Goal: Information Seeking & Learning: Learn about a topic

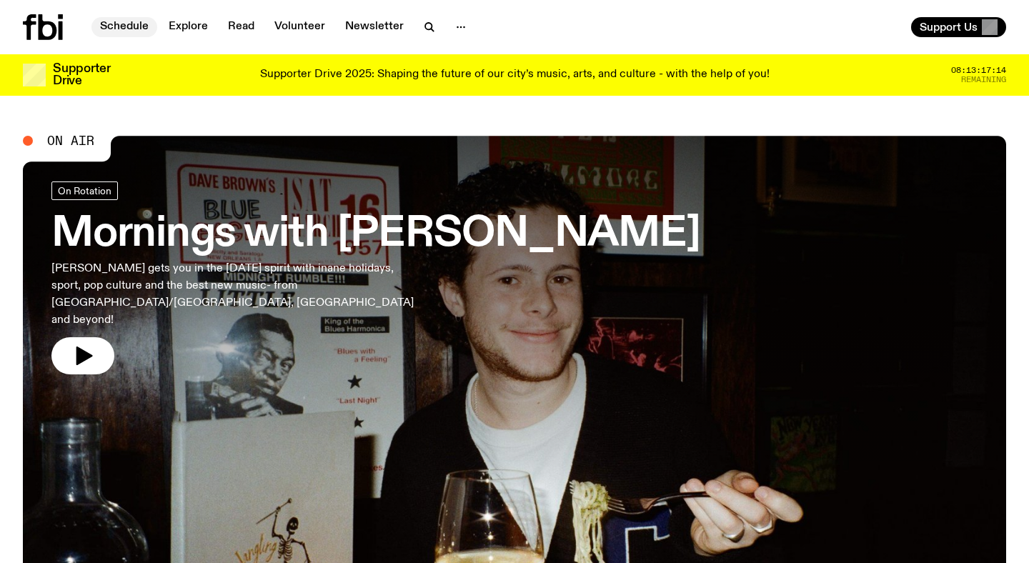
click at [124, 28] on link "Schedule" at bounding box center [124, 27] width 66 height 20
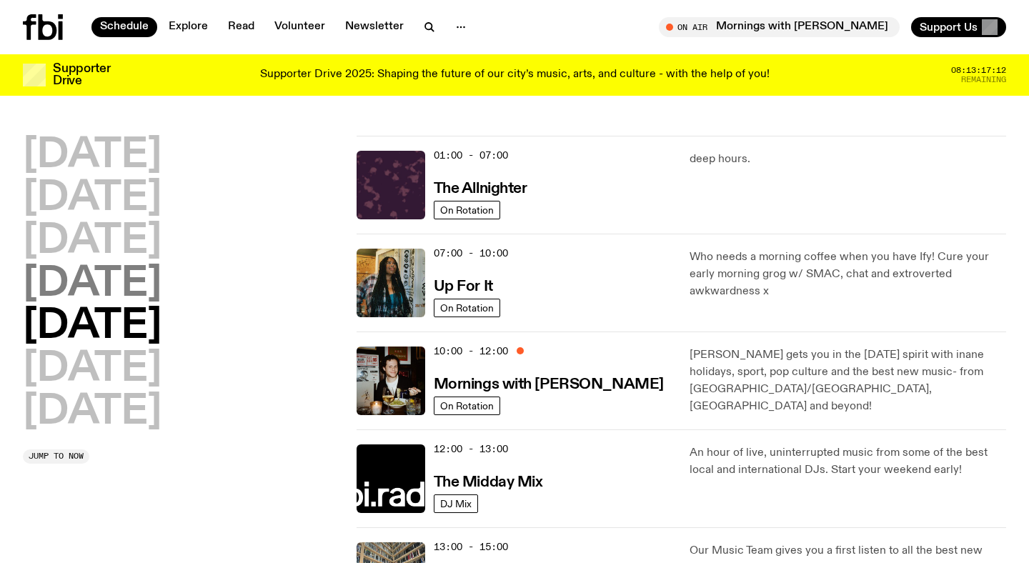
click at [146, 289] on h2 "[DATE]" at bounding box center [92, 284] width 139 height 40
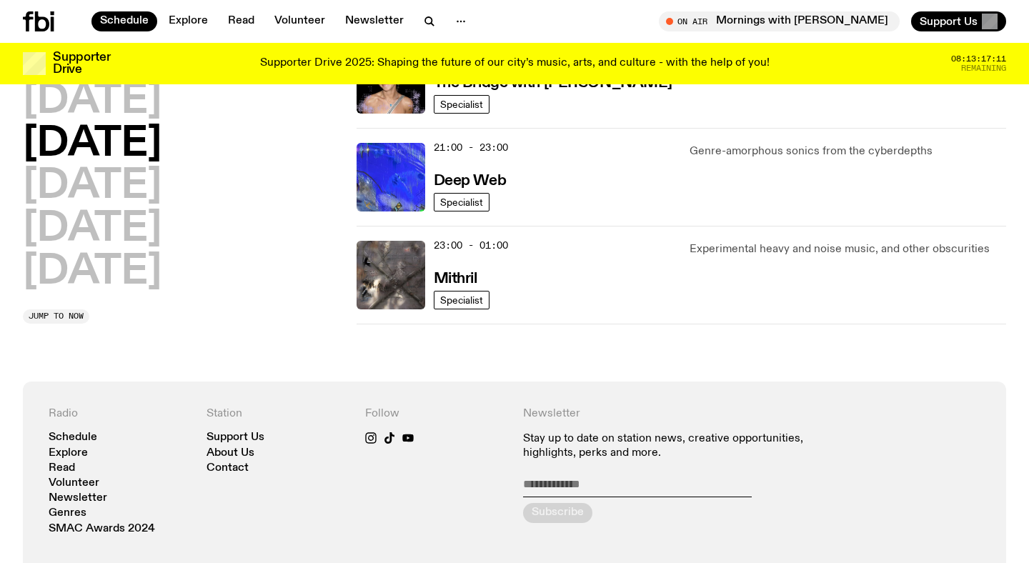
scroll to position [522, 0]
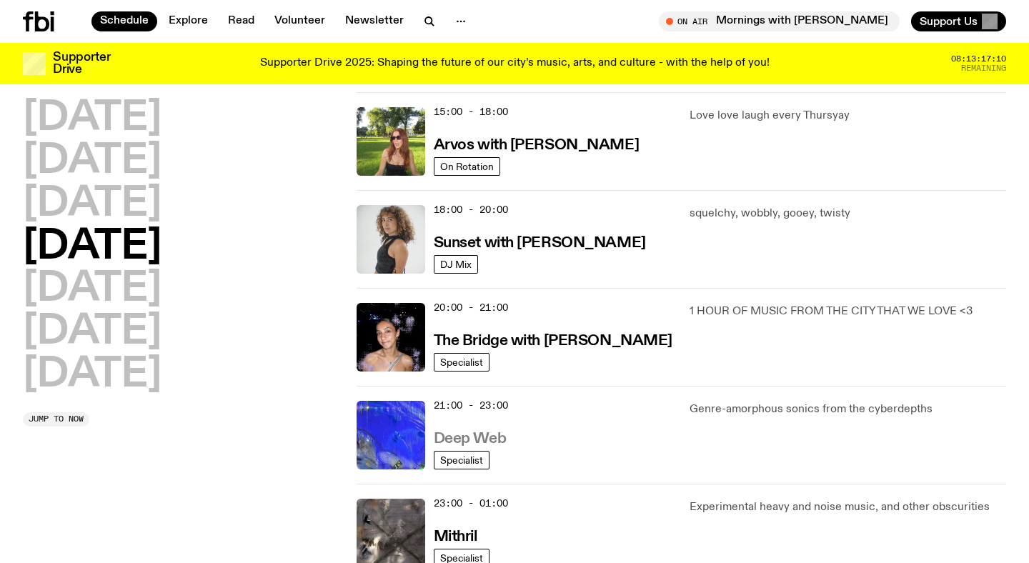
click at [500, 438] on h3 "Deep Web" at bounding box center [470, 439] width 72 height 15
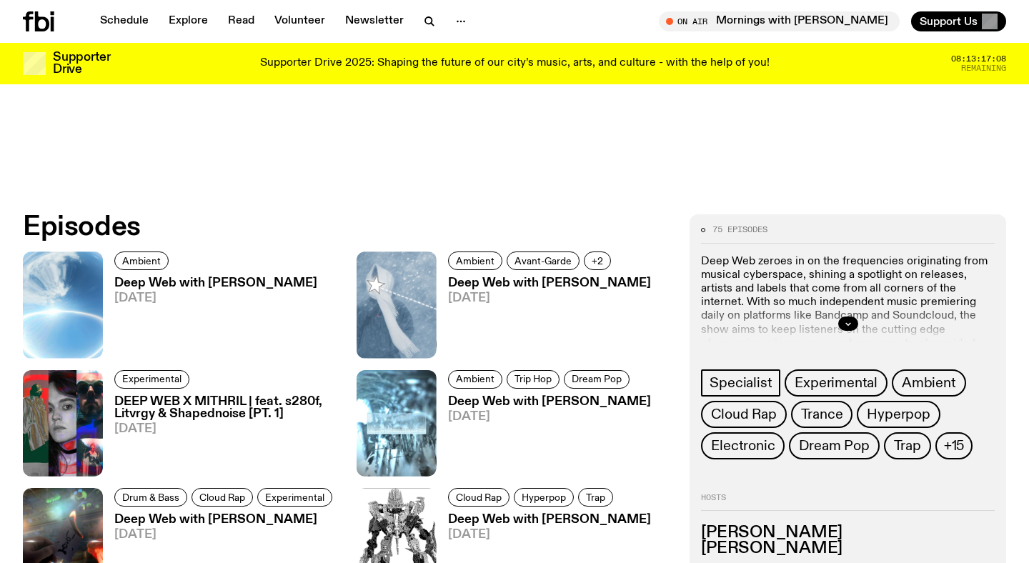
scroll to position [562, 0]
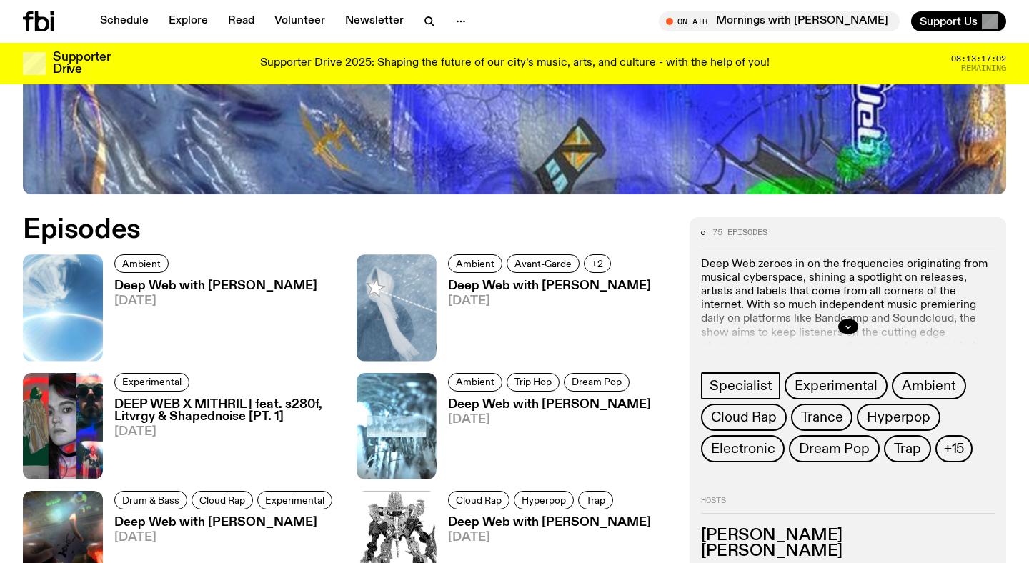
click at [206, 284] on h3 "Deep Web with [PERSON_NAME]" at bounding box center [215, 286] width 203 height 12
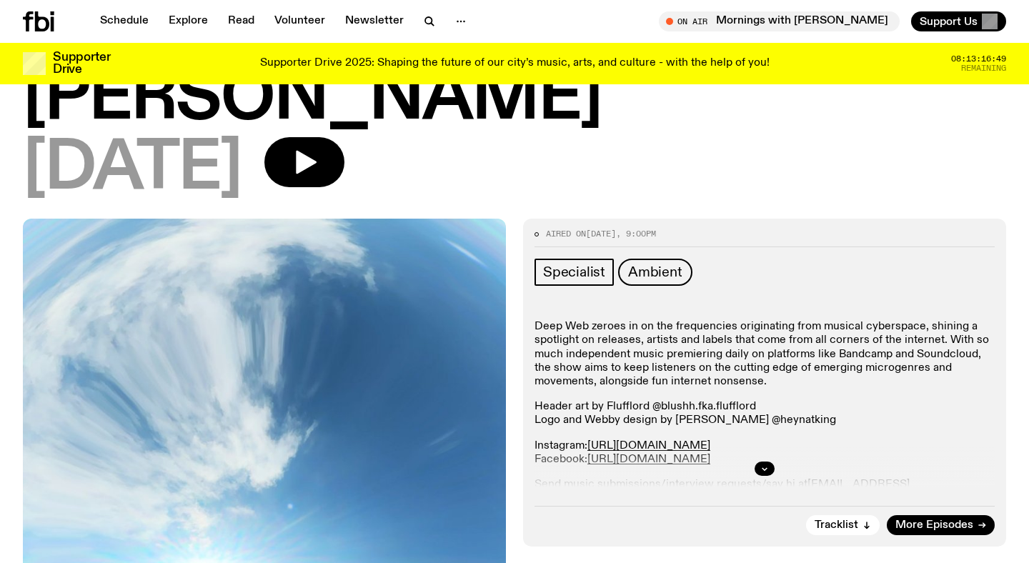
scroll to position [127, 0]
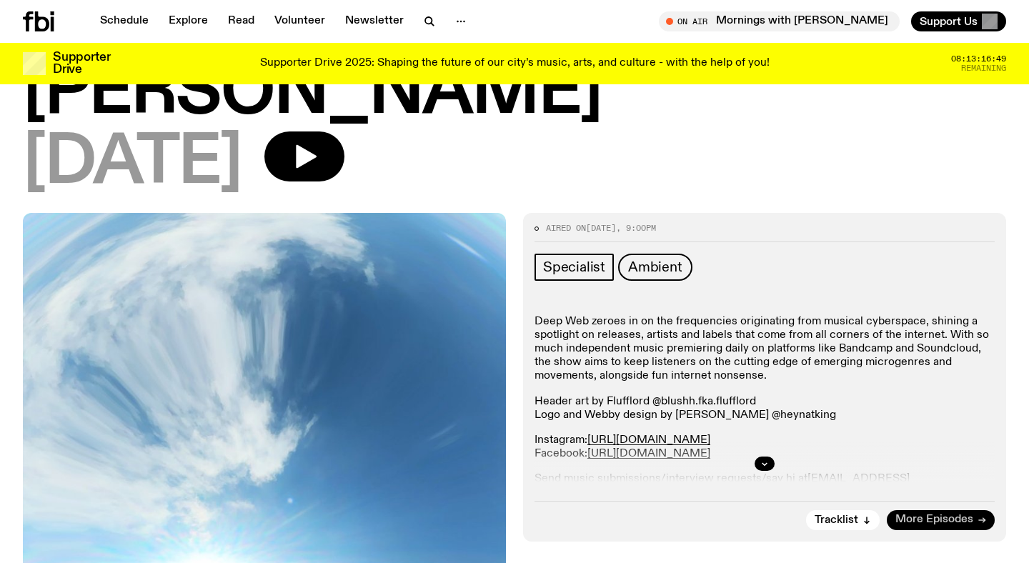
click at [964, 525] on span "More Episodes" at bounding box center [935, 520] width 78 height 11
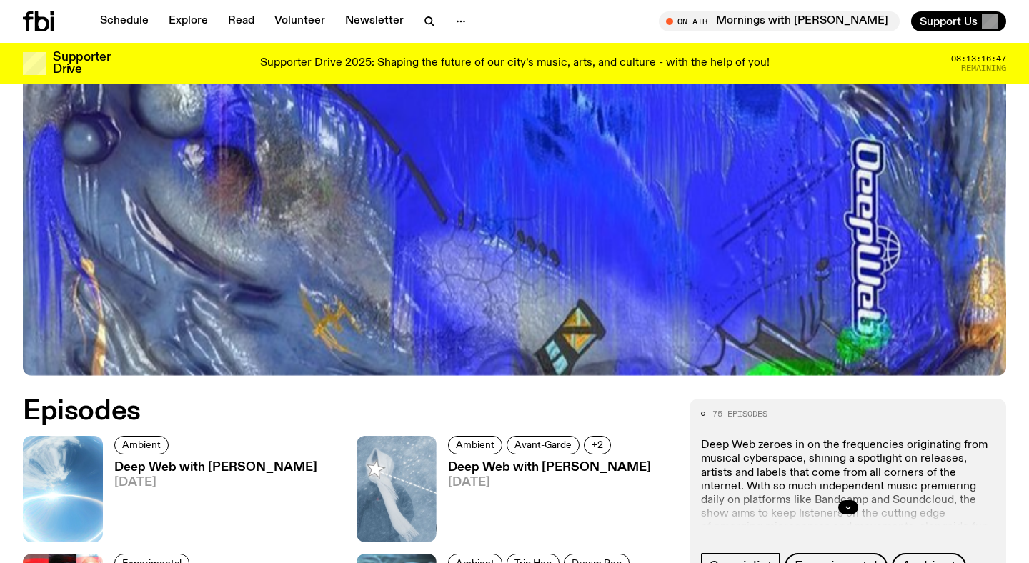
scroll to position [449, 0]
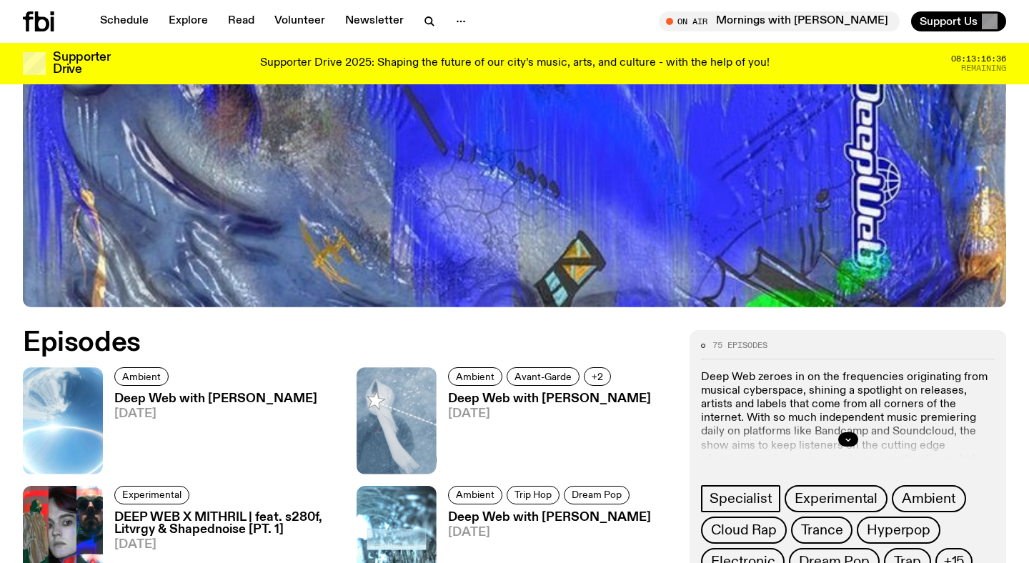
click at [565, 401] on h3 "Deep Web with [PERSON_NAME]" at bounding box center [549, 399] width 203 height 12
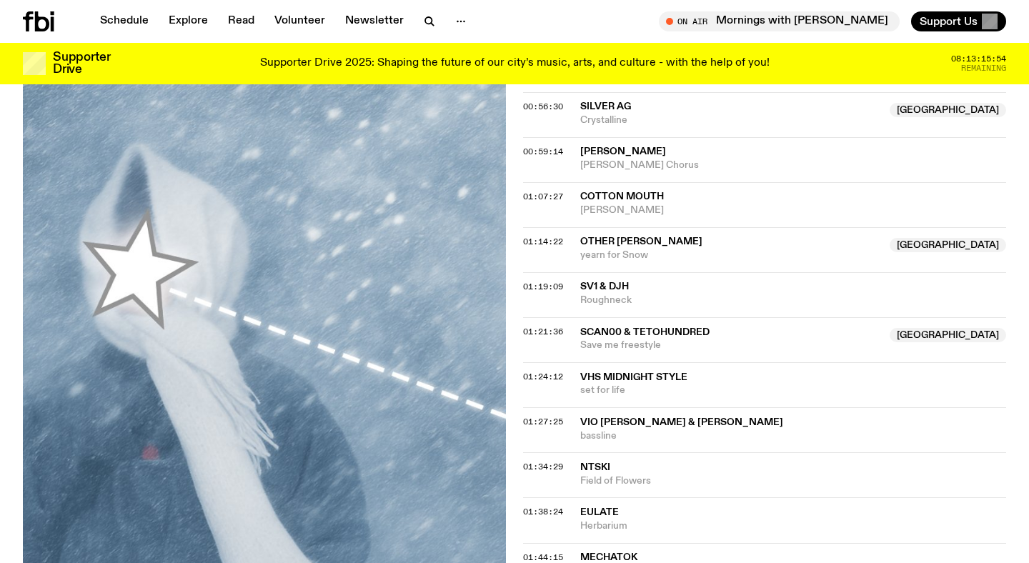
scroll to position [1457, 0]
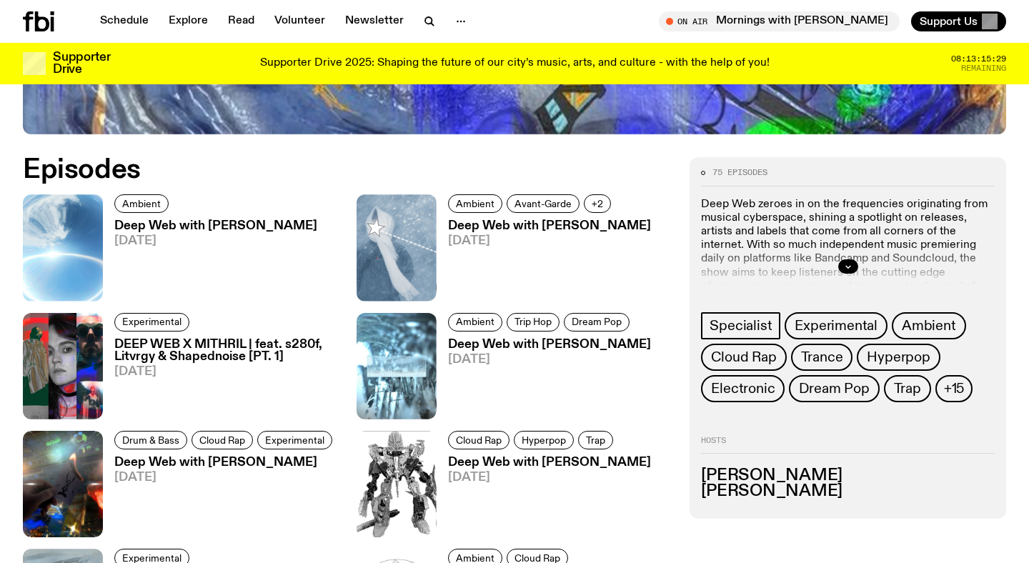
scroll to position [424, 0]
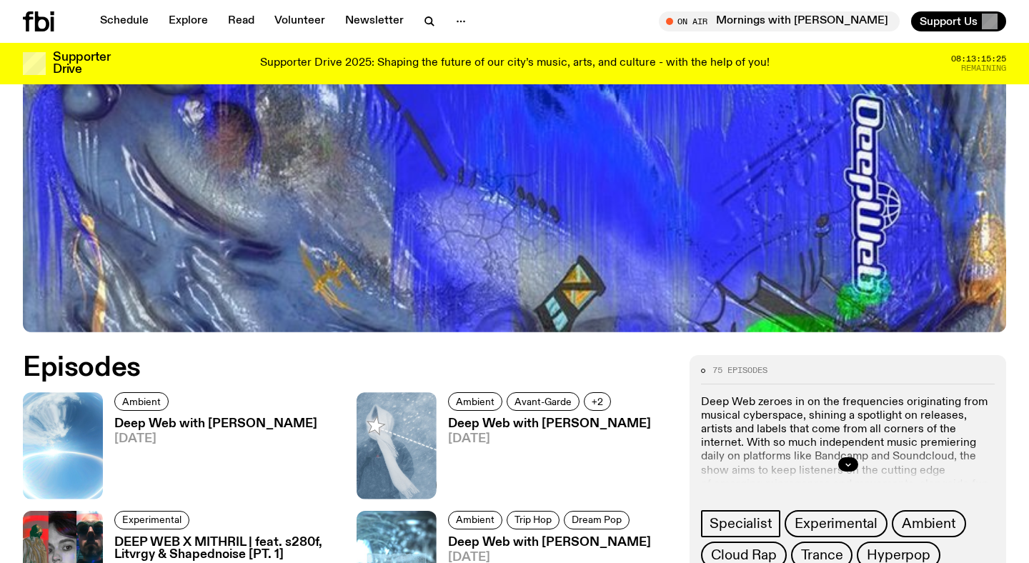
click at [210, 430] on h3 "Deep Web with [PERSON_NAME]" at bounding box center [215, 424] width 203 height 12
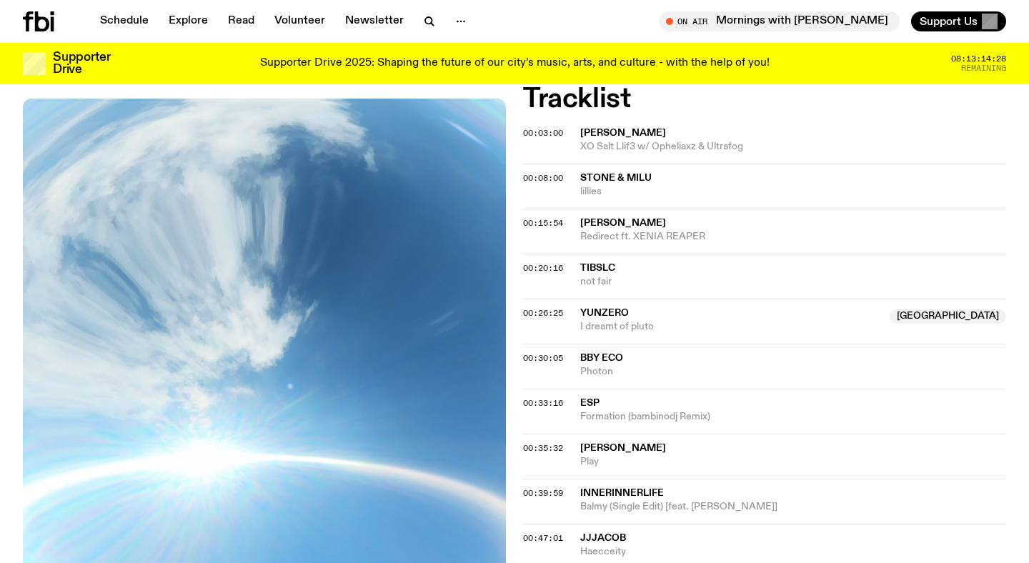
scroll to position [277, 0]
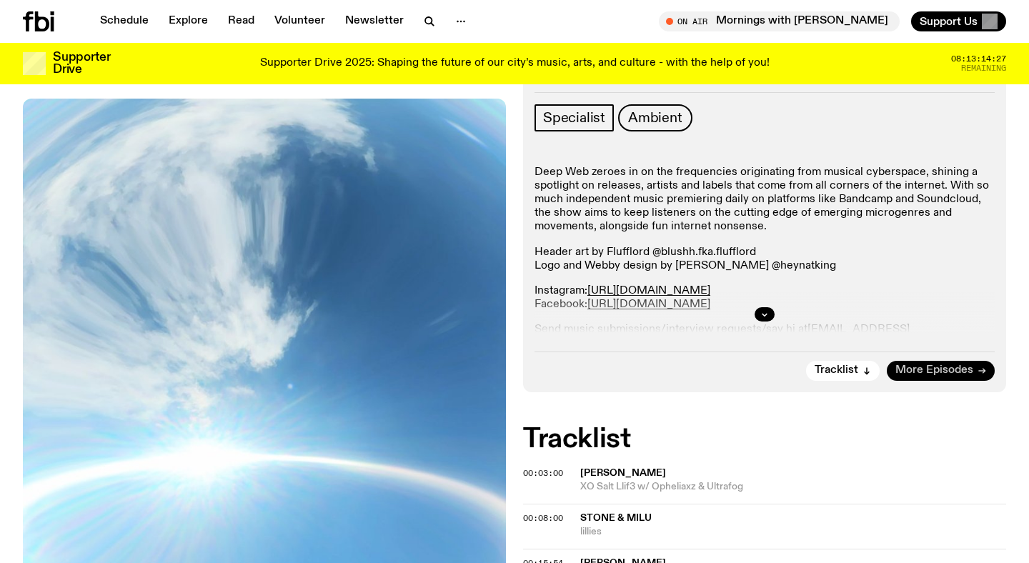
click at [949, 371] on span "More Episodes" at bounding box center [935, 370] width 78 height 11
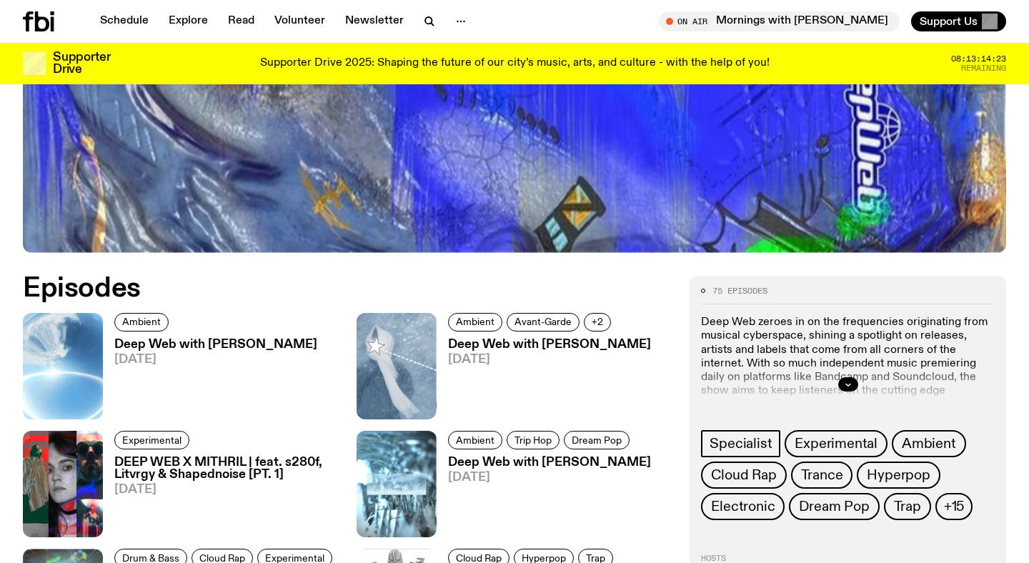
scroll to position [508, 0]
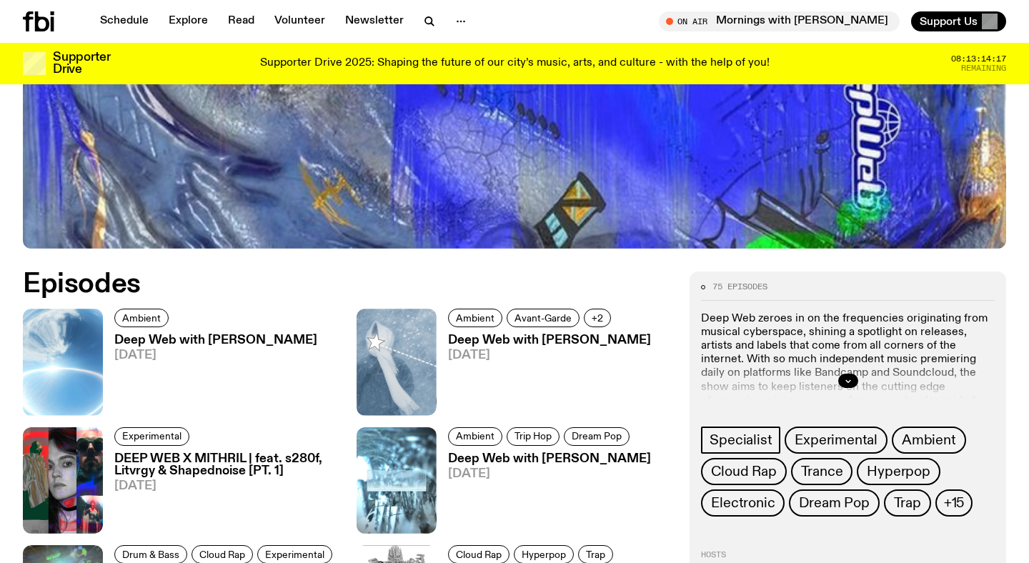
click at [861, 381] on div at bounding box center [848, 381] width 294 height 46
click at [848, 377] on icon "button" at bounding box center [848, 381] width 9 height 9
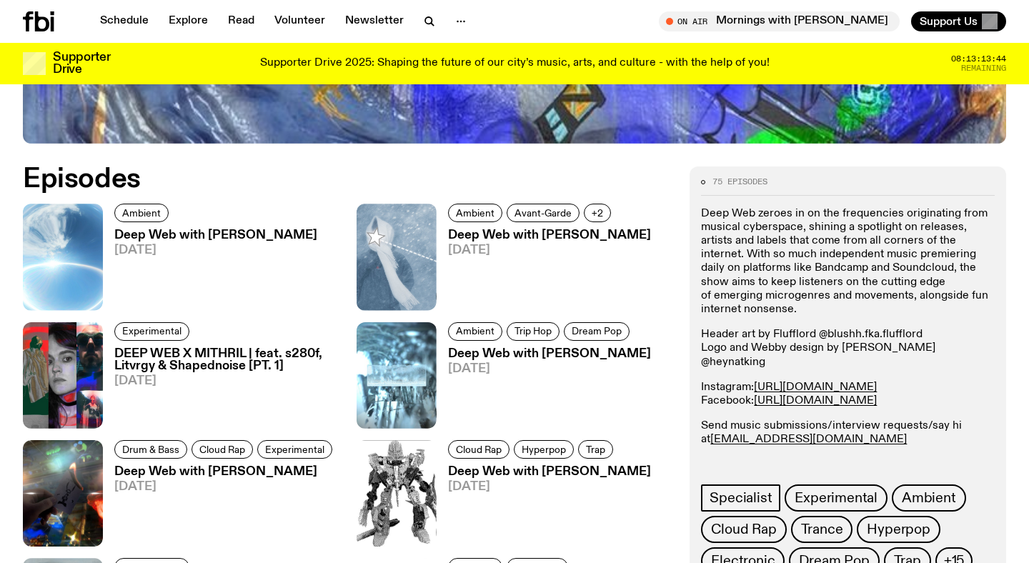
scroll to position [535, 0]
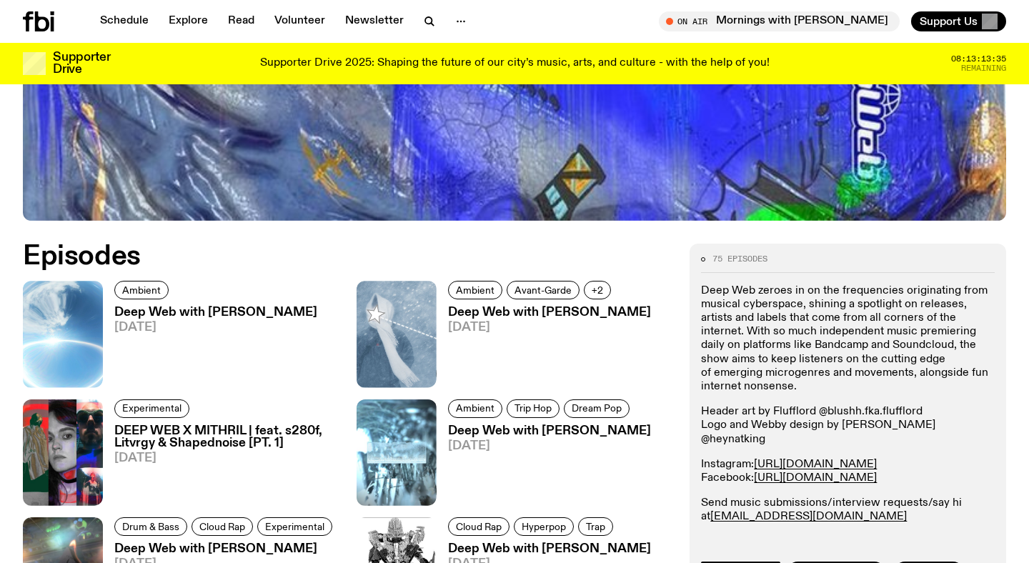
click at [211, 438] on h3 "DEEP WEB X MITHRIL | feat. s280f, Litvrgy & Shapednoise [PT. 1]" at bounding box center [226, 437] width 225 height 24
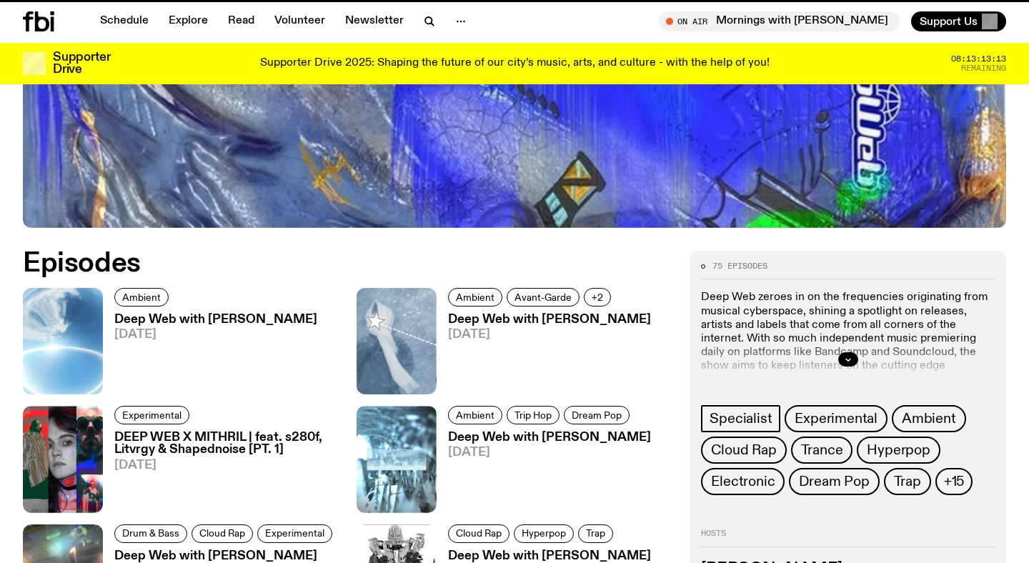
scroll to position [524, 0]
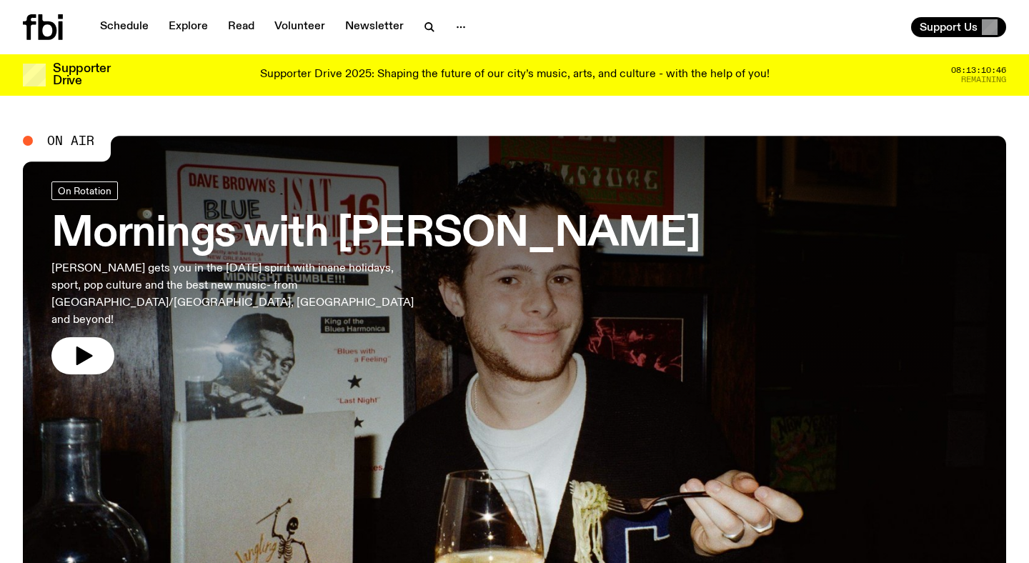
click at [115, 26] on link "Schedule" at bounding box center [124, 27] width 66 height 20
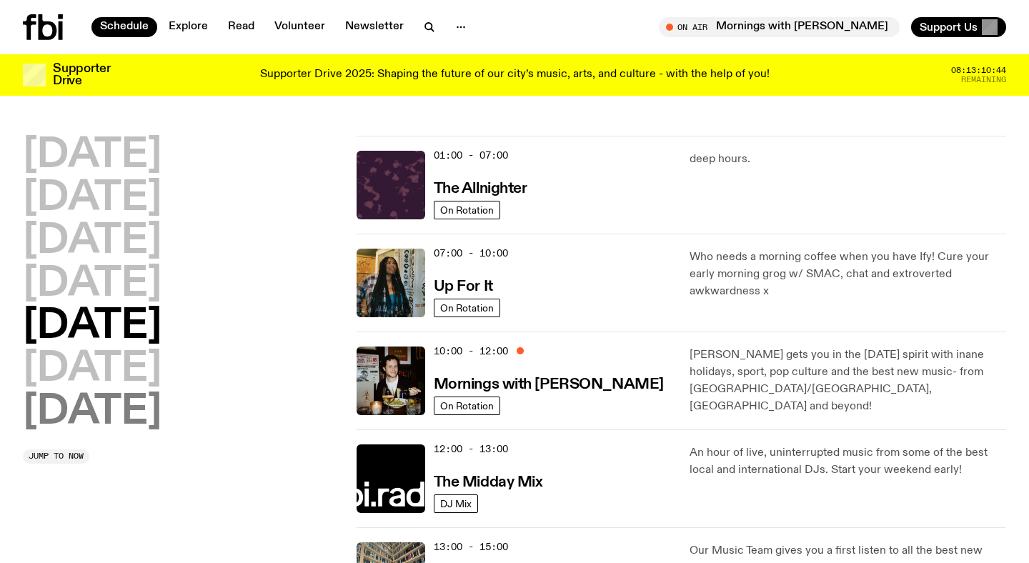
click at [114, 404] on h2 "[DATE]" at bounding box center [92, 412] width 139 height 40
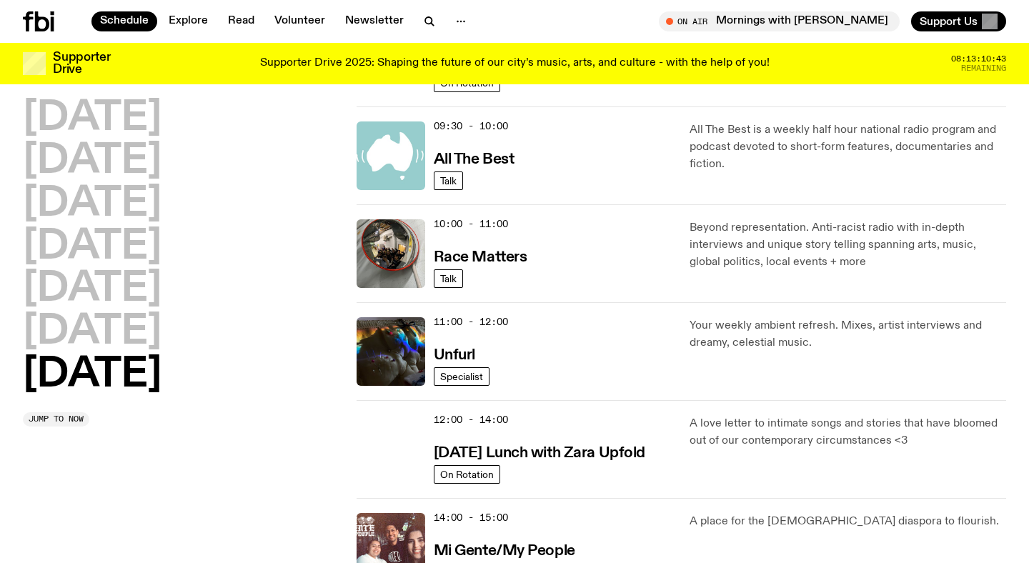
scroll to position [315, 0]
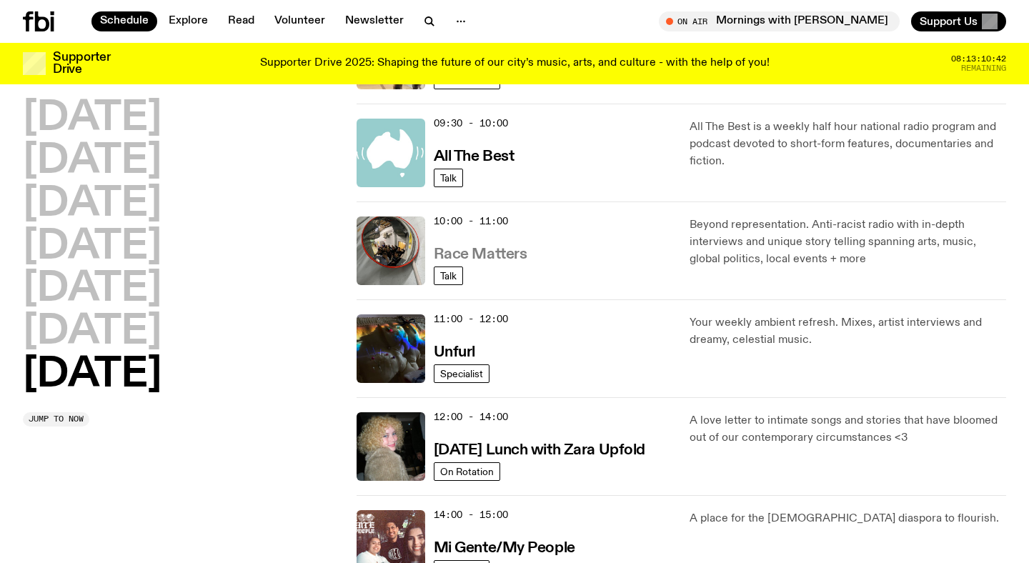
click at [492, 252] on h3 "Race Matters" at bounding box center [481, 254] width 94 height 15
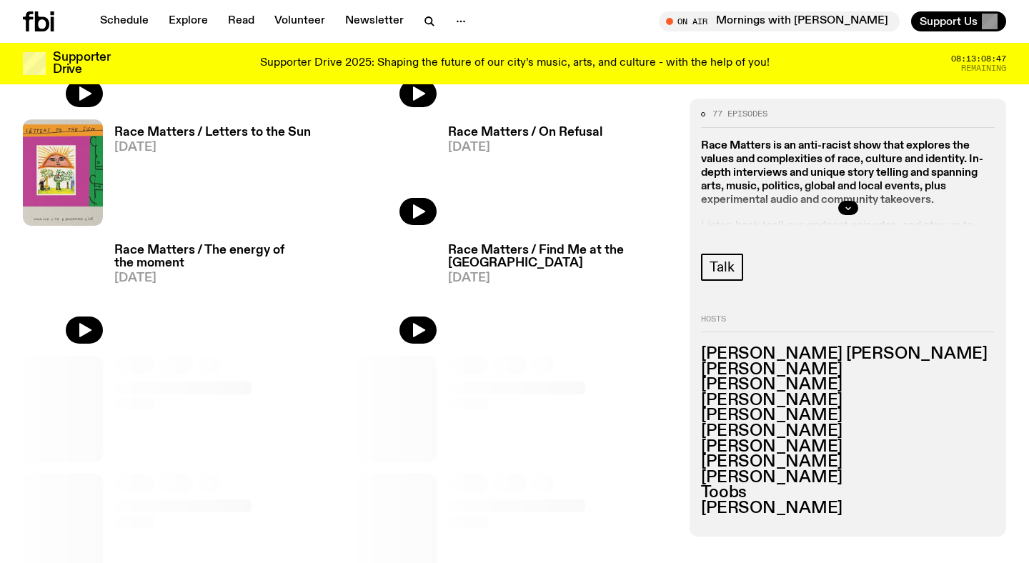
scroll to position [855, 0]
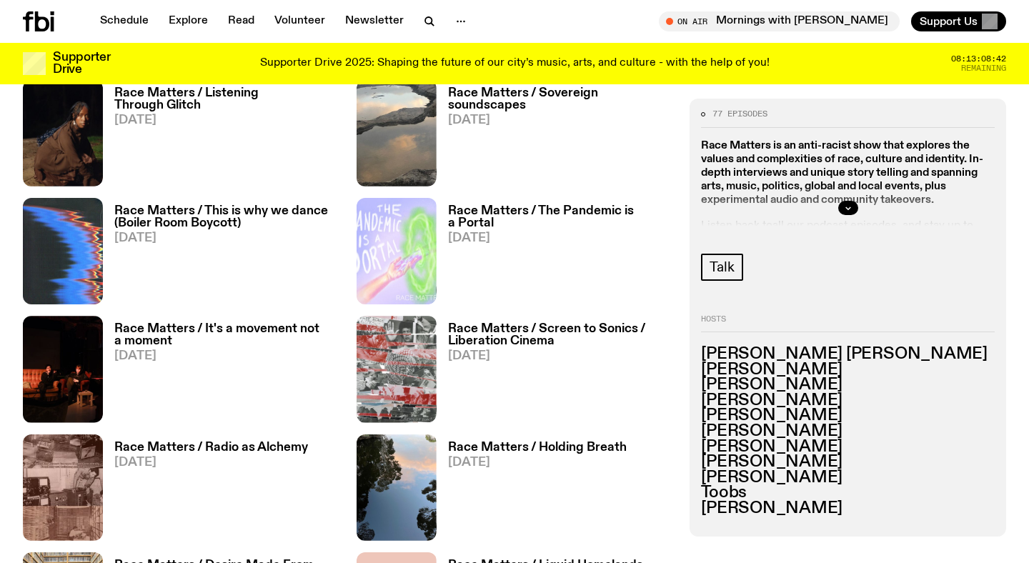
click at [44, 395] on img at bounding box center [63, 369] width 80 height 107
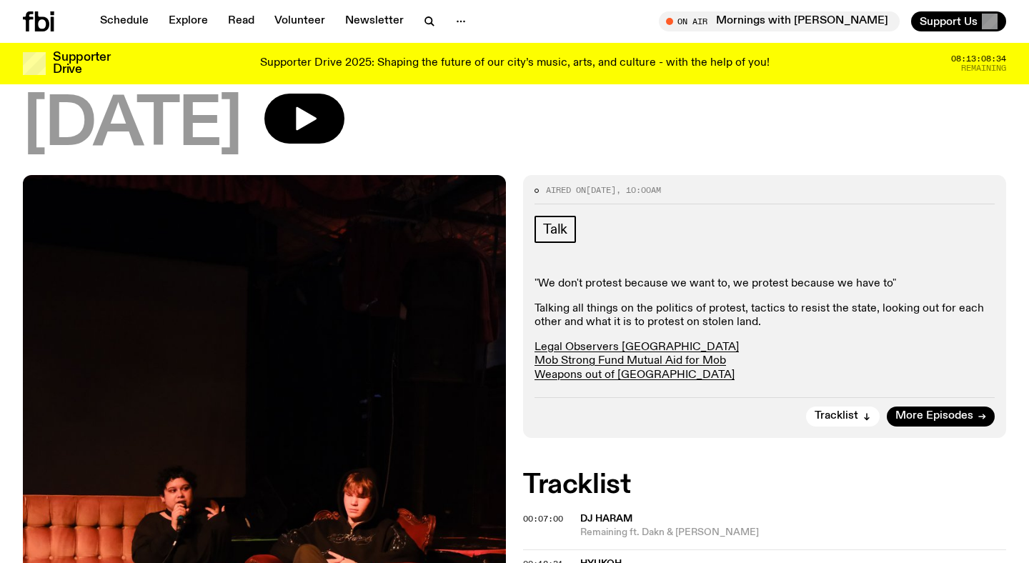
scroll to position [147, 0]
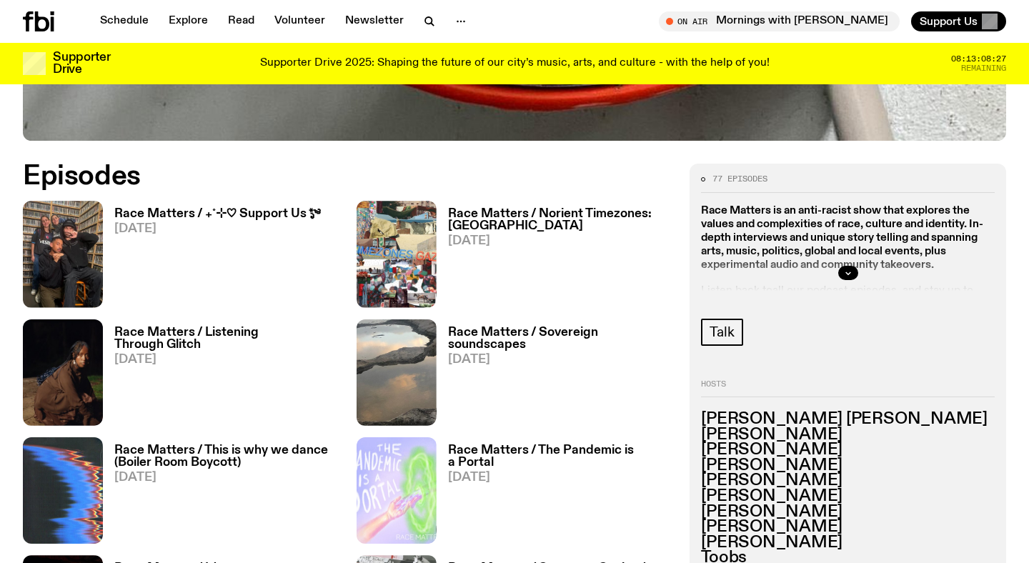
scroll to position [596, 0]
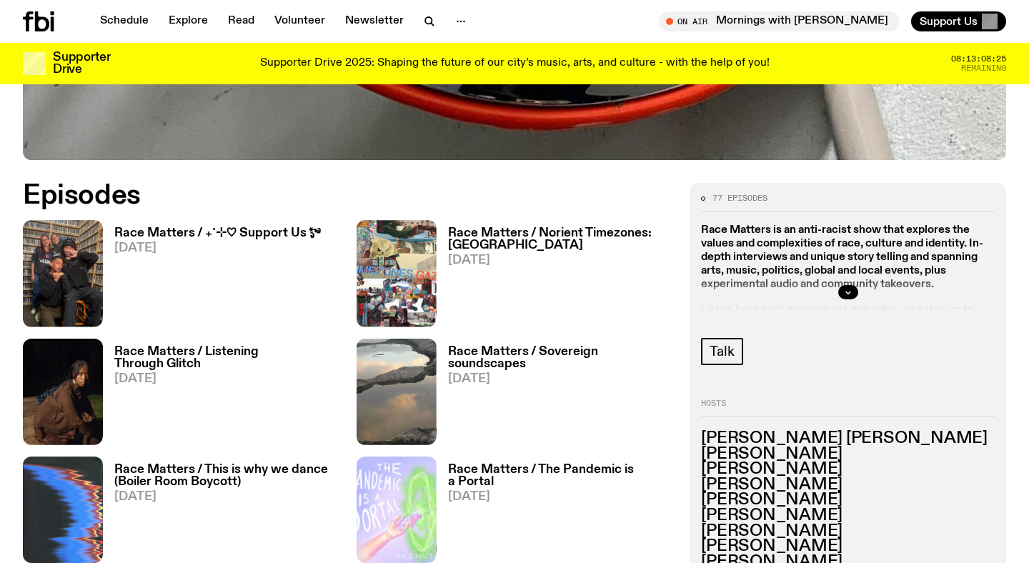
click at [163, 232] on h3 "Race Matters / ₊˚⊹♡ Support Us *ೃ༄" at bounding box center [217, 233] width 206 height 12
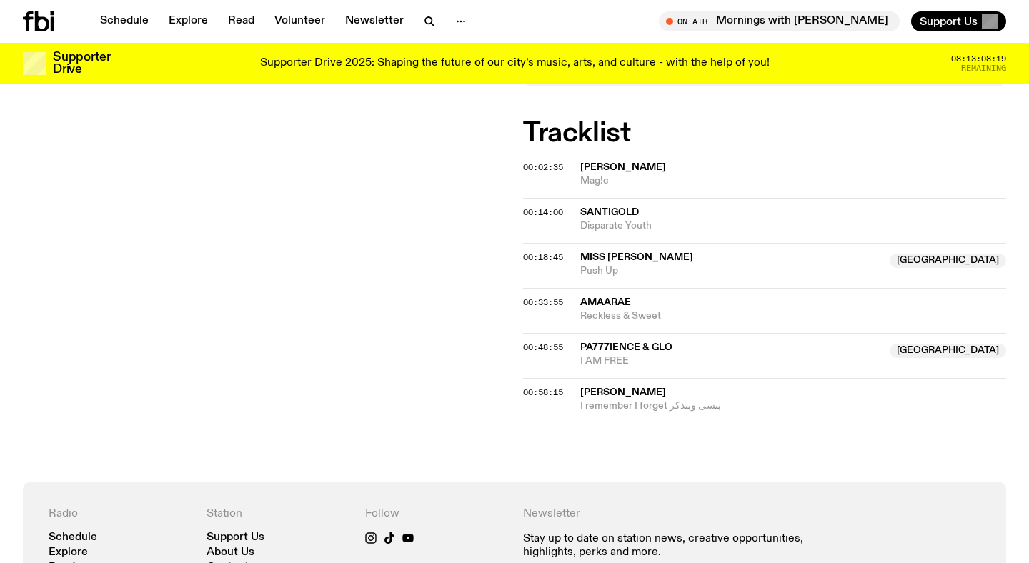
scroll to position [653, 0]
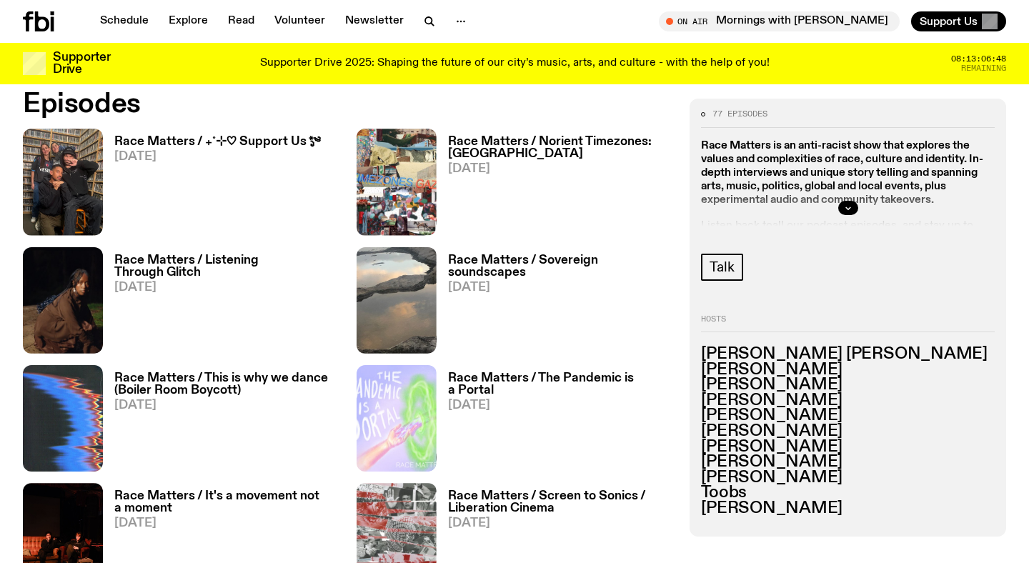
scroll to position [725, 0]
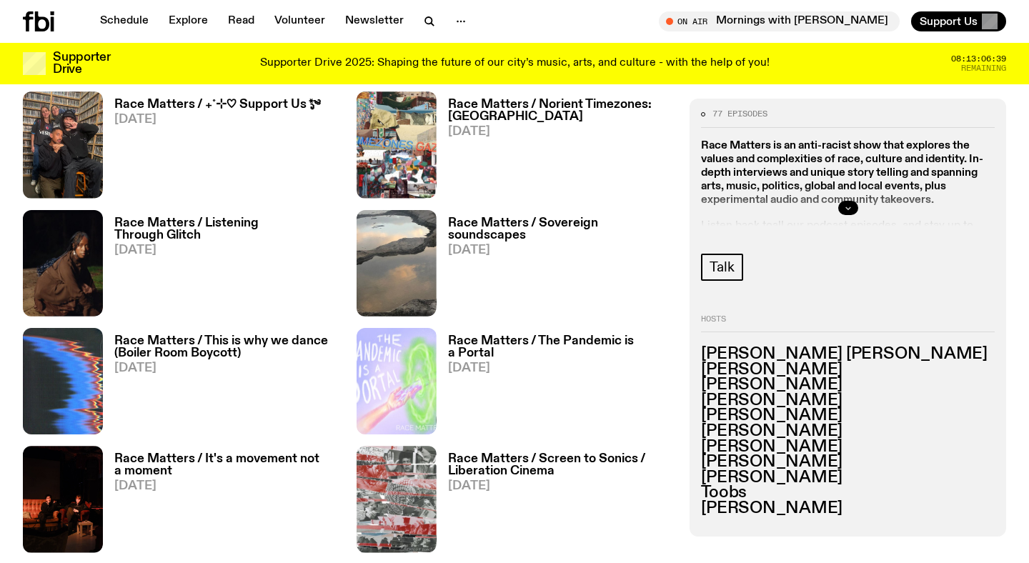
click at [851, 206] on icon "button" at bounding box center [848, 208] width 9 height 9
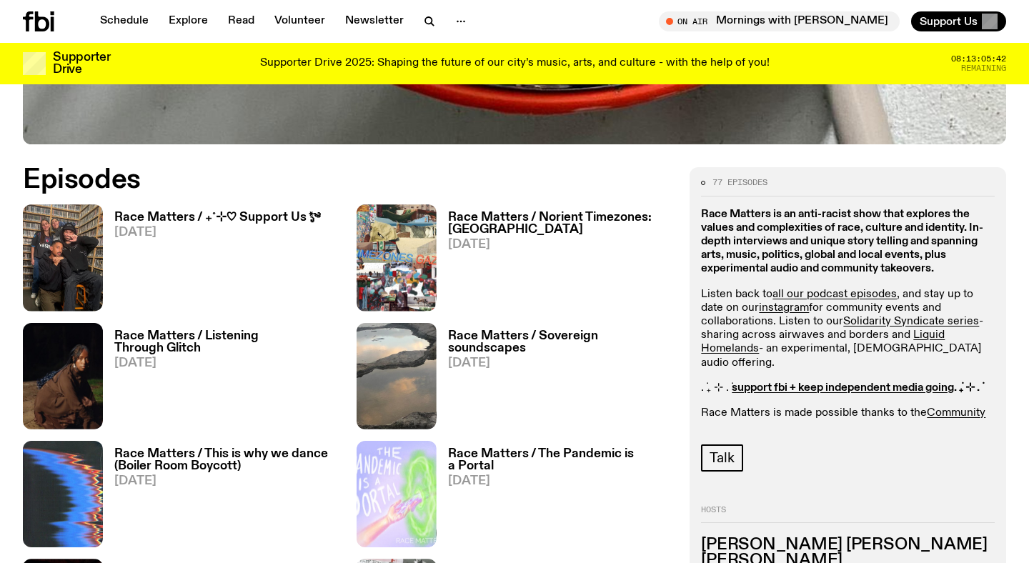
scroll to position [460, 0]
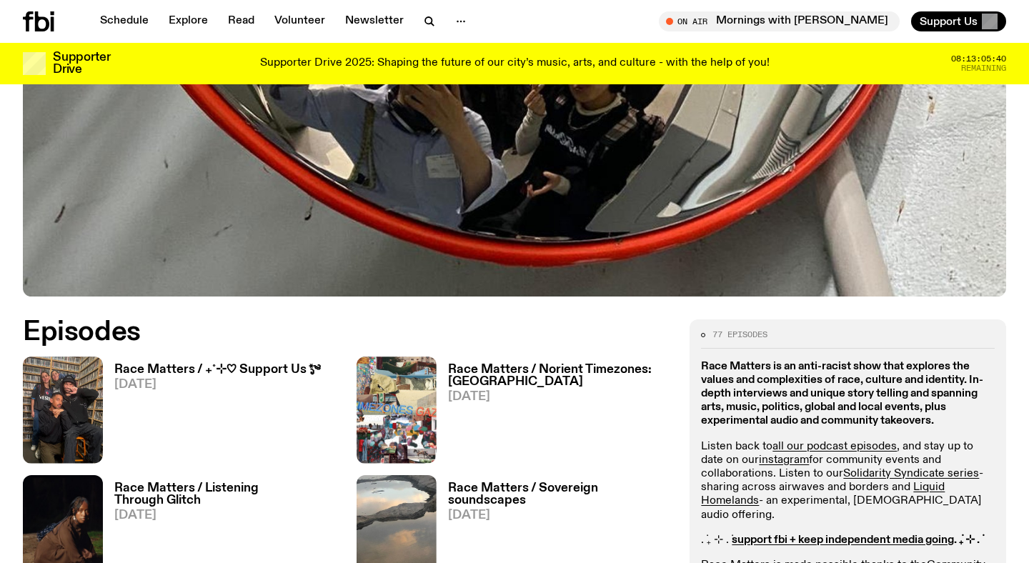
click at [174, 370] on h3 "Race Matters / ₊˚⊹♡ Support Us *ೃ༄" at bounding box center [217, 370] width 206 height 12
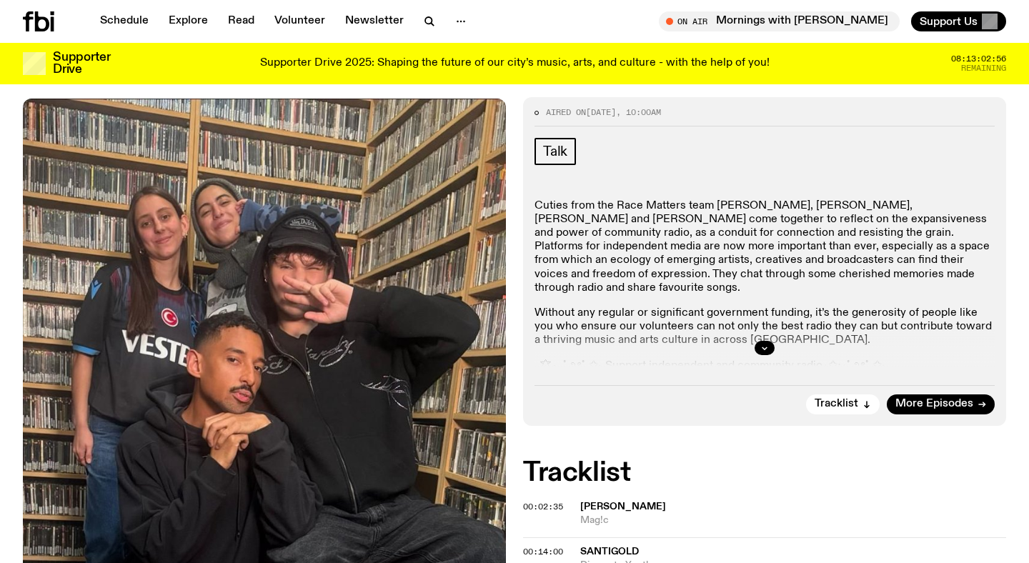
scroll to position [244, 0]
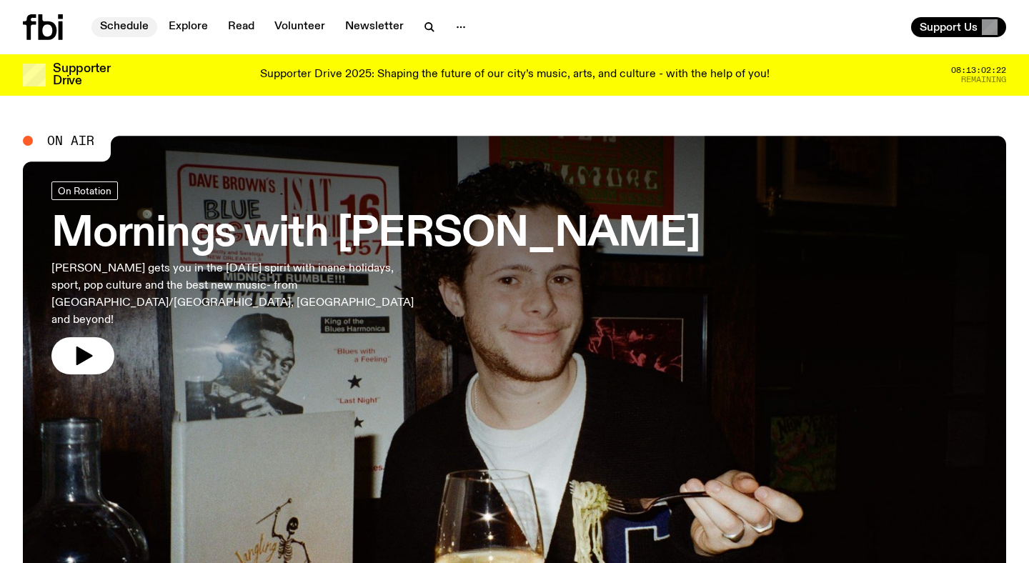
click at [118, 29] on link "Schedule" at bounding box center [124, 27] width 66 height 20
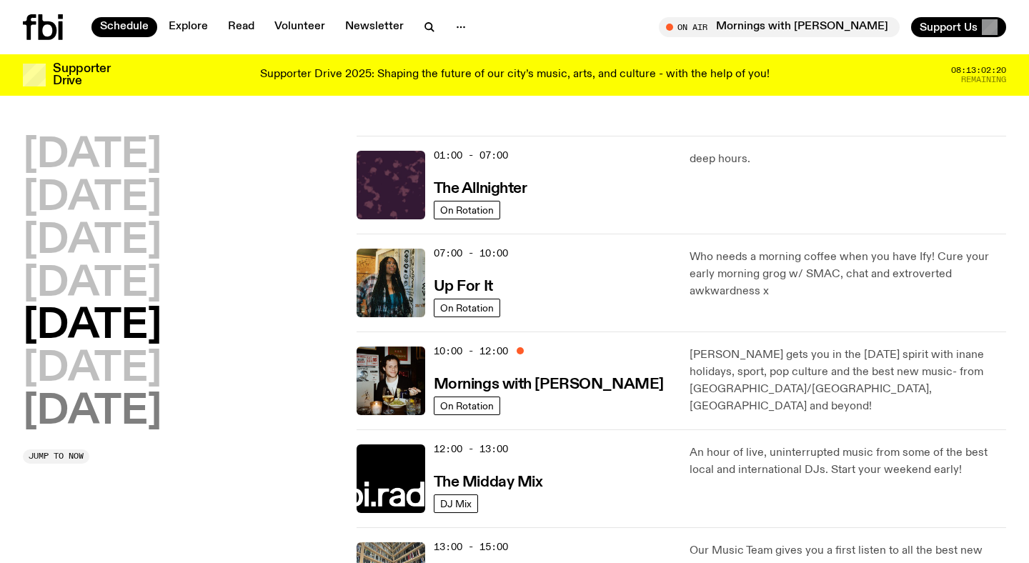
click at [95, 411] on h2 "[DATE]" at bounding box center [92, 412] width 139 height 40
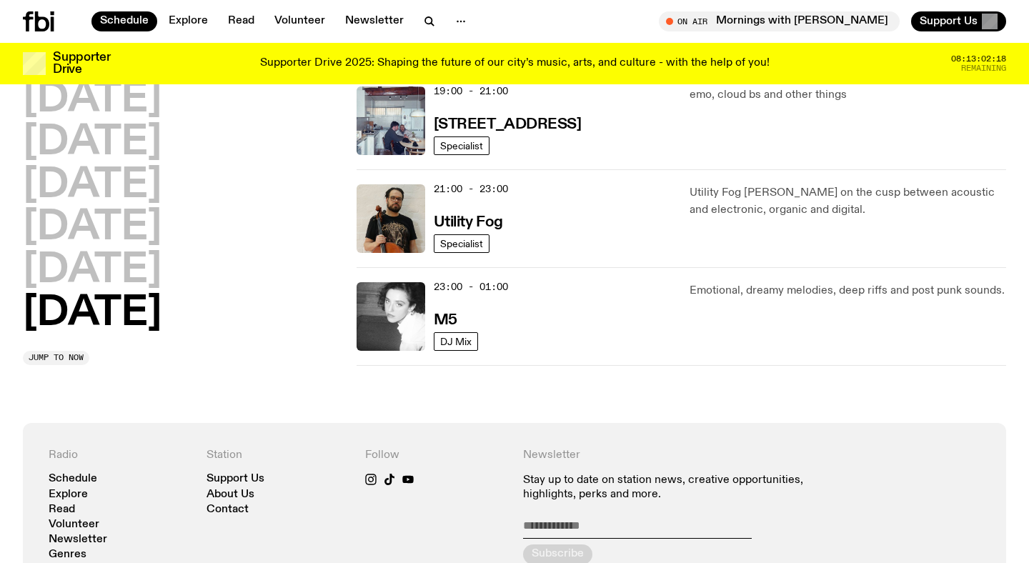
scroll to position [1038, 0]
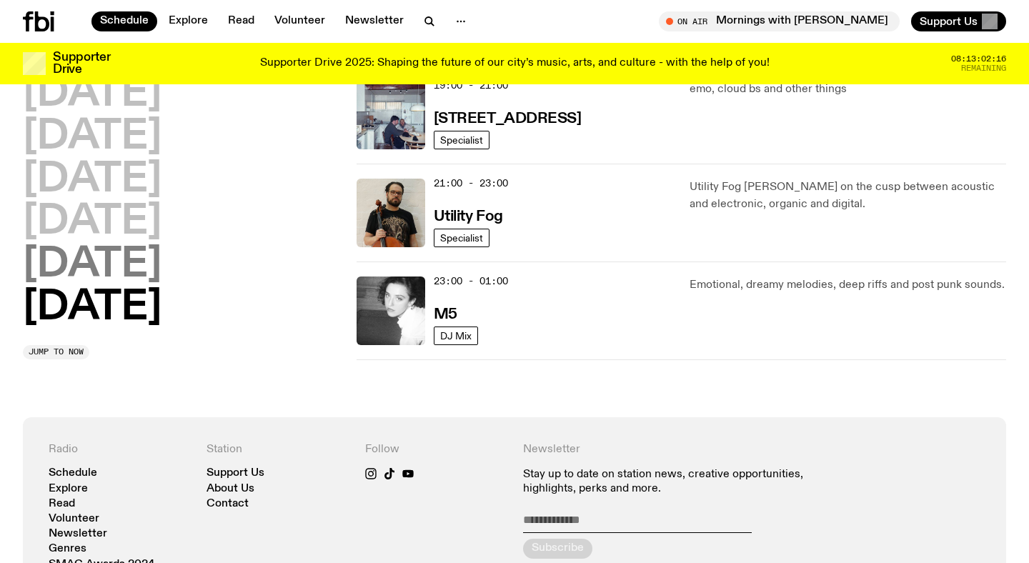
click at [133, 262] on h2 "[DATE]" at bounding box center [92, 265] width 139 height 40
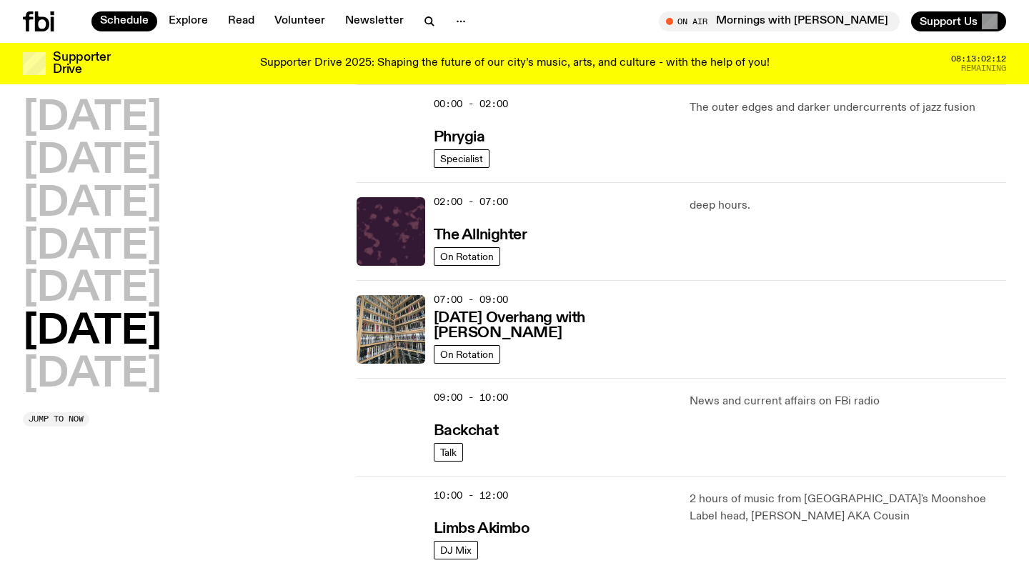
scroll to position [0, 0]
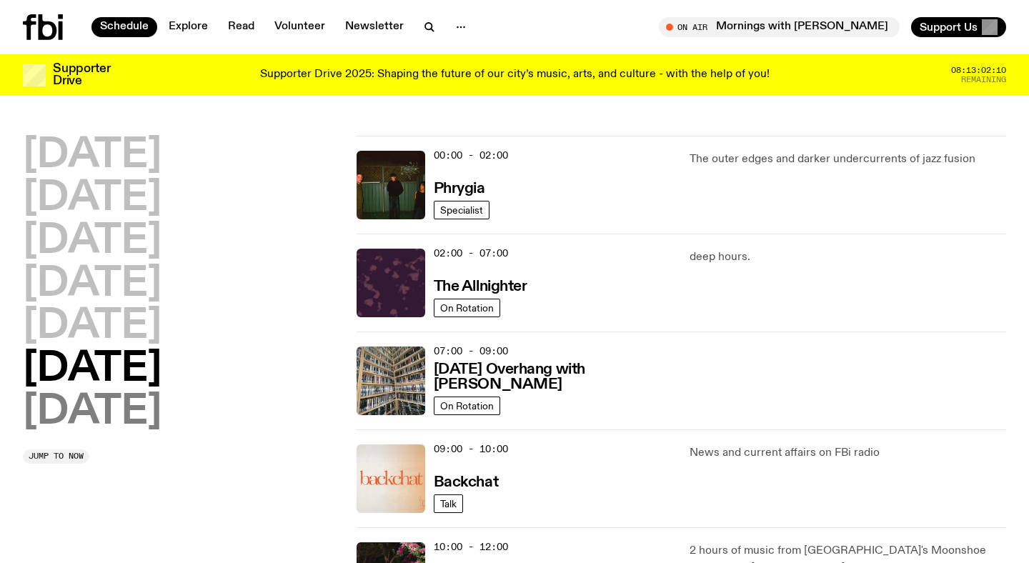
click at [107, 407] on h2 "[DATE]" at bounding box center [92, 412] width 139 height 40
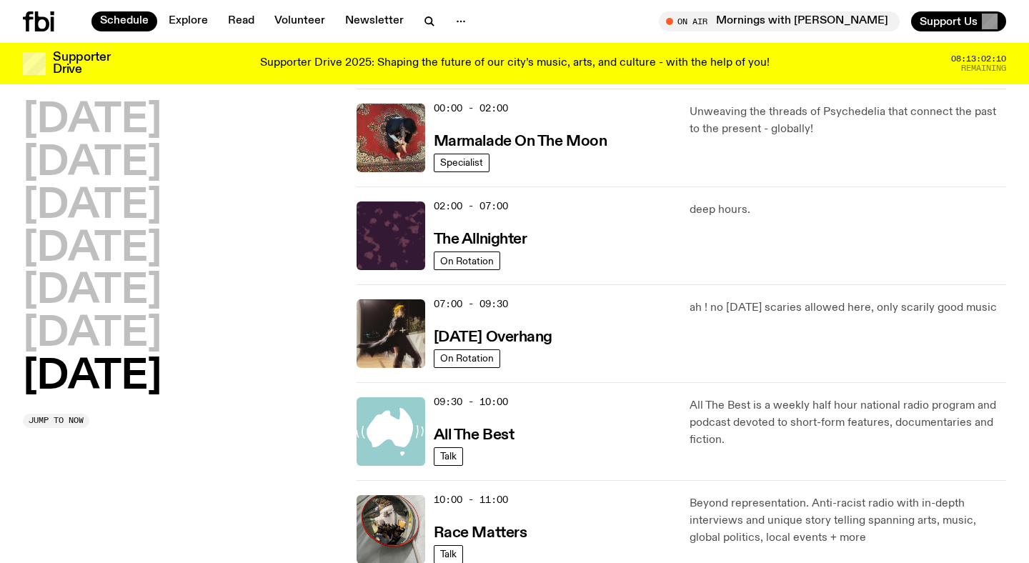
scroll to position [40, 0]
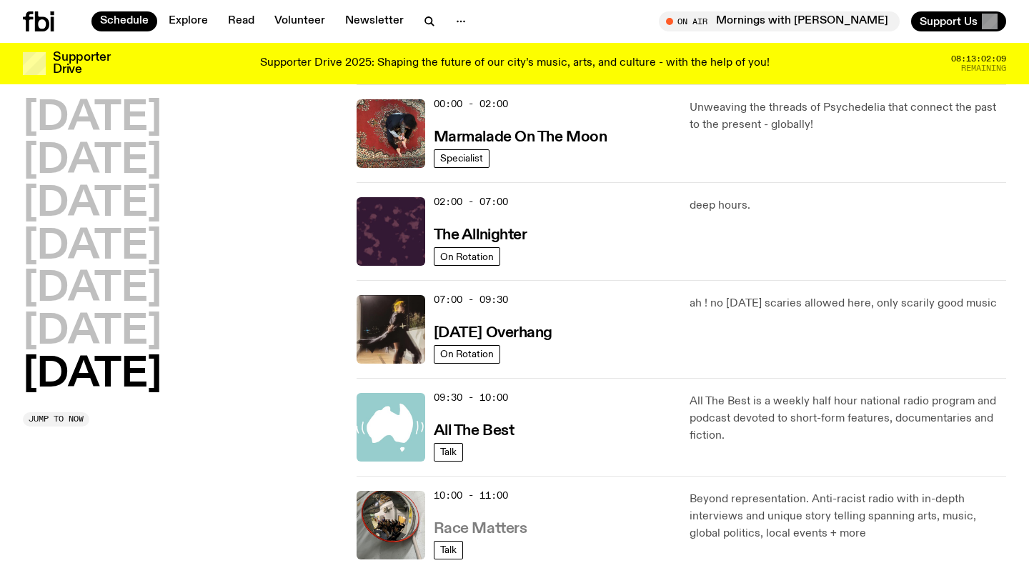
click at [483, 533] on h3 "Race Matters" at bounding box center [481, 529] width 94 height 15
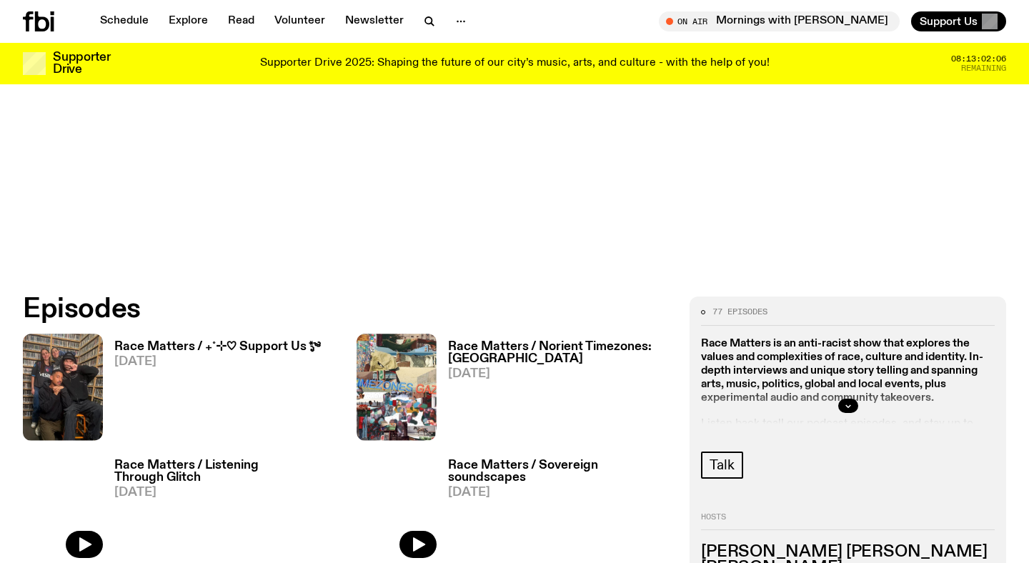
scroll to position [541, 0]
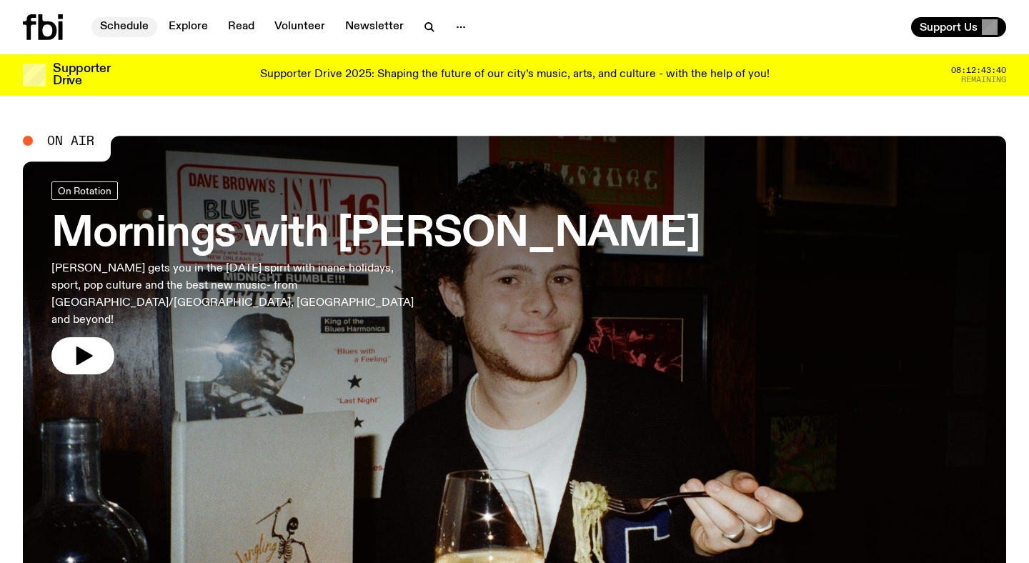
click at [129, 19] on link "Schedule" at bounding box center [124, 27] width 66 height 20
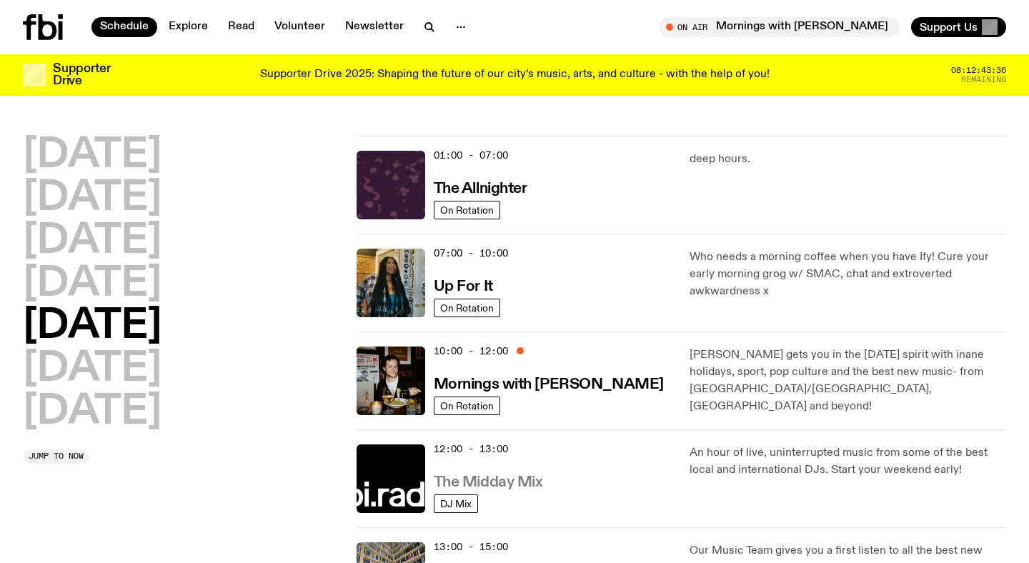
click at [527, 486] on h3 "The Midday Mix" at bounding box center [488, 482] width 109 height 15
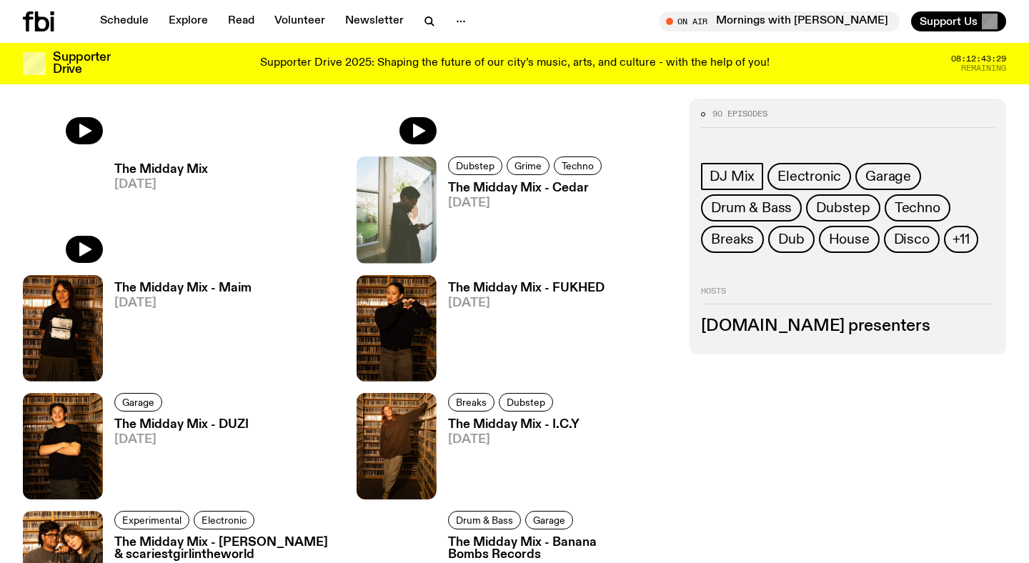
scroll to position [1236, 0]
